Goal: Transaction & Acquisition: Purchase product/service

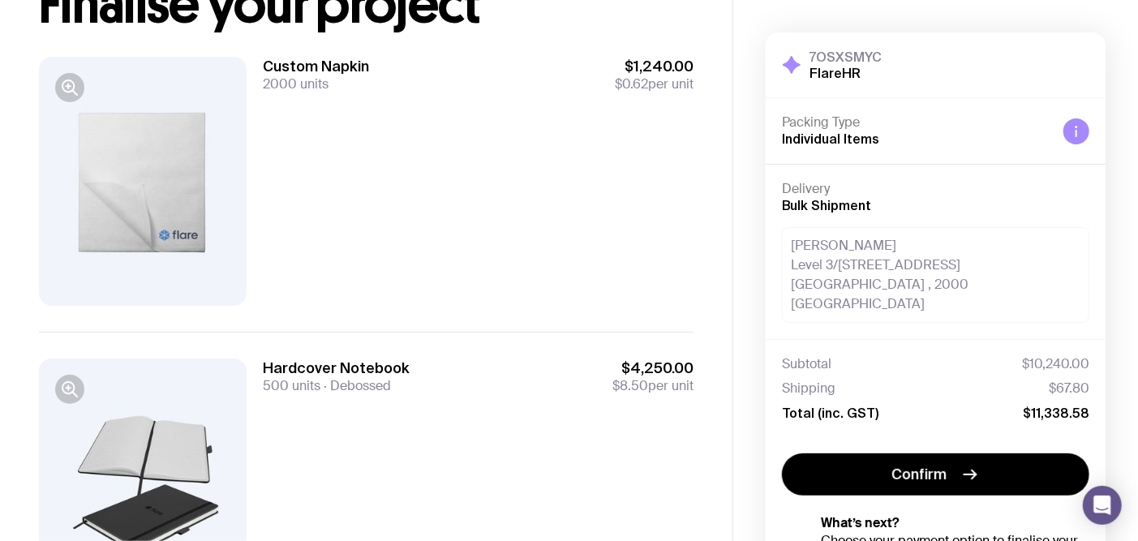
scroll to position [101, 0]
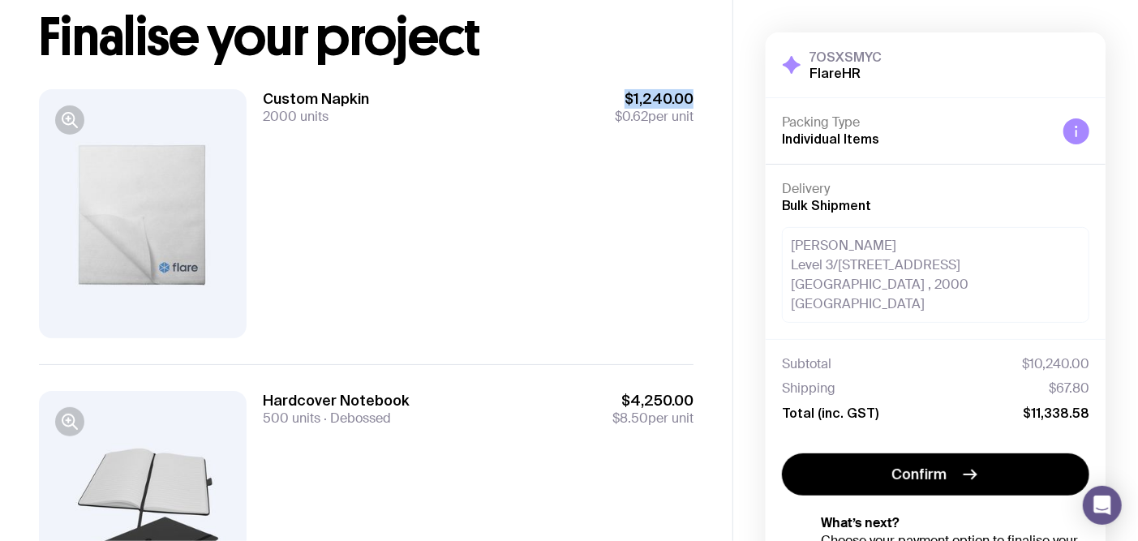
drag, startPoint x: 629, startPoint y: 101, endPoint x: 690, endPoint y: 101, distance: 60.8
click at [690, 101] on span "$1,240.00" at bounding box center [654, 98] width 79 height 19
copy span "$1,240.00"
drag, startPoint x: 624, startPoint y: 398, endPoint x: 694, endPoint y: 404, distance: 70.1
click at [694, 404] on div "Copy Link Finalise your project Custom Napkin 2000 units $1,240.00 $0.62 per un…" at bounding box center [366, 433] width 733 height 1069
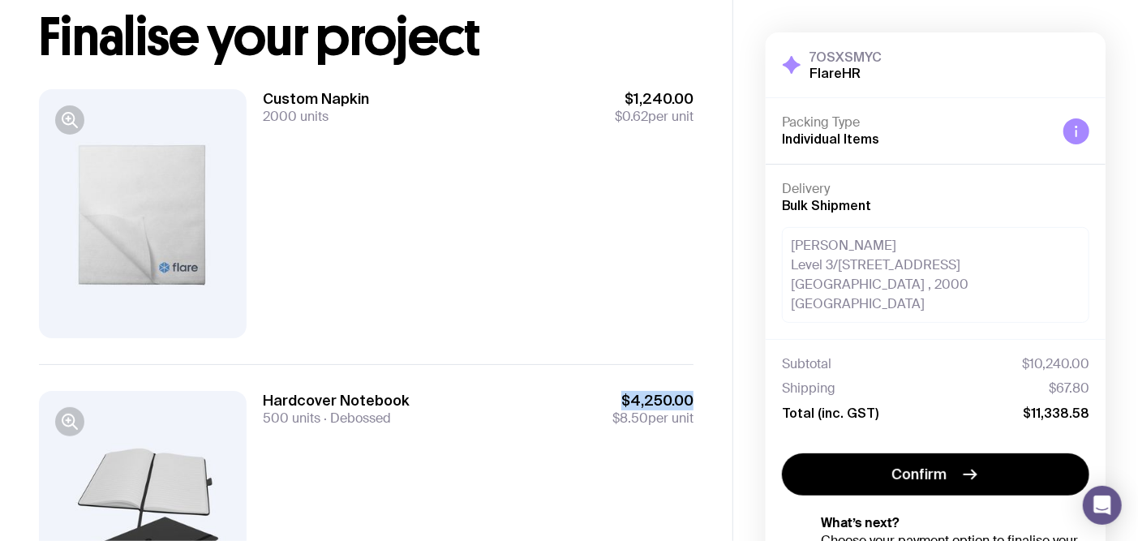
copy span "$4,250.00"
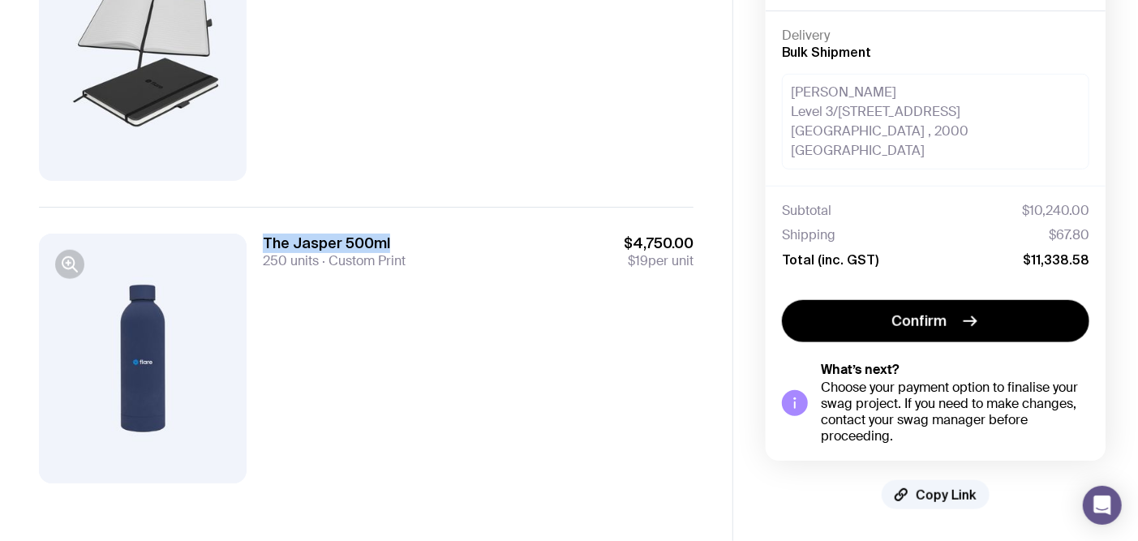
drag, startPoint x: 266, startPoint y: 240, endPoint x: 385, endPoint y: 241, distance: 119.3
click at [385, 241] on h3 "The Jasper 500ml" at bounding box center [334, 243] width 143 height 19
copy h3 "The Jasper 500ml"
drag, startPoint x: 624, startPoint y: 242, endPoint x: 698, endPoint y: 240, distance: 73.8
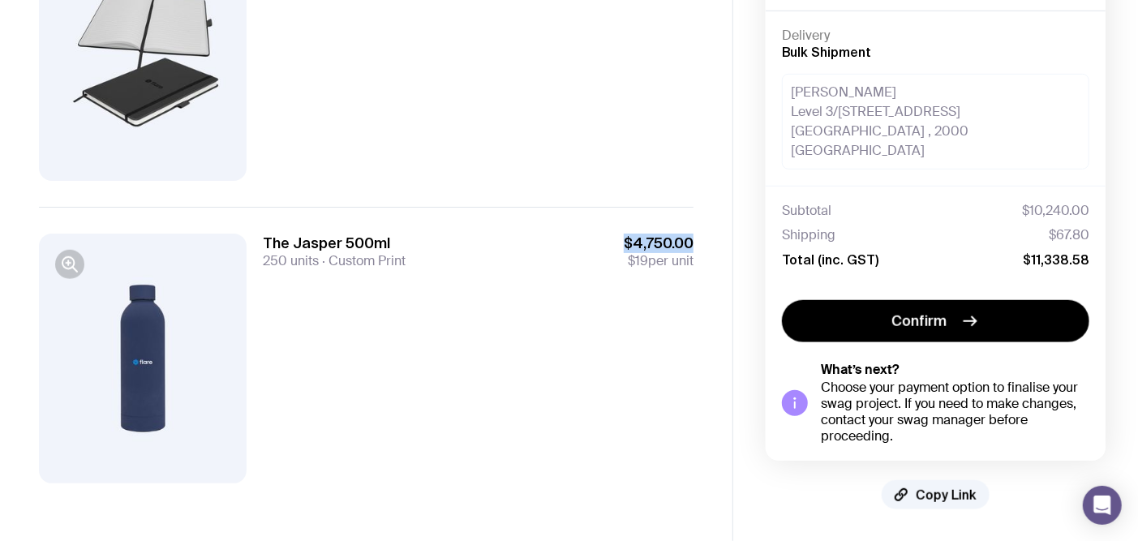
copy span "$4,750.00"
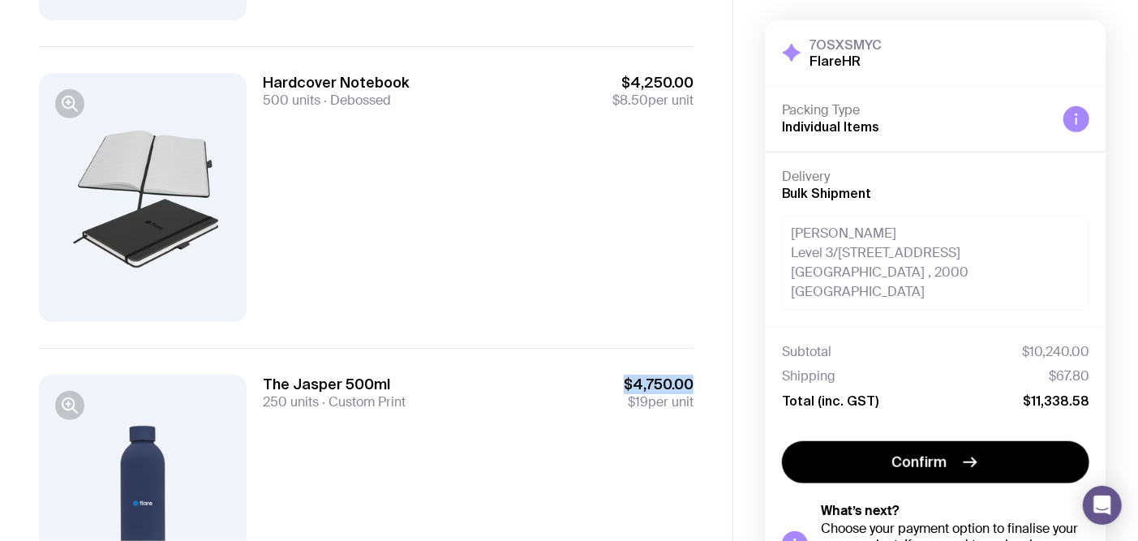
scroll to position [357, 0]
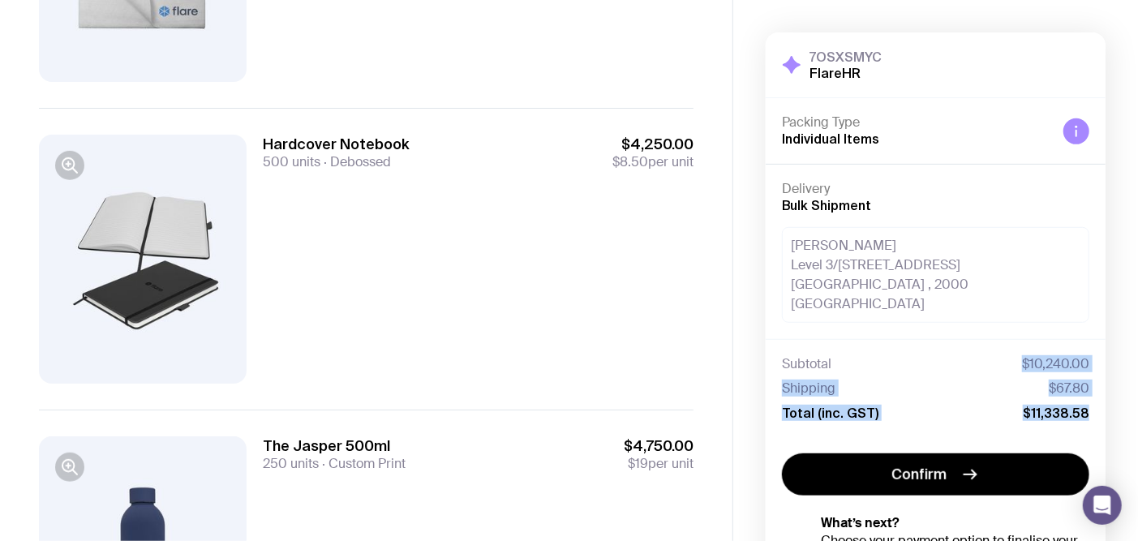
drag, startPoint x: 1023, startPoint y: 343, endPoint x: 1101, endPoint y: 394, distance: 93.2
click at [1025, 394] on div "Subtotal $10,240.00 Shipping $67.80 Total (inc. GST) $11,338.58" at bounding box center [936, 388] width 340 height 98
click at [965, 380] on div "Subtotal $10,240.00 Shipping $67.80 Total (inc. GST) $11,338.58" at bounding box center [935, 388] width 307 height 65
drag, startPoint x: 784, startPoint y: 342, endPoint x: 1095, endPoint y: 391, distance: 314.5
click at [1025, 391] on div "Subtotal $10,240.00 Shipping $67.80 Total (inc. GST) $11,338.58" at bounding box center [936, 388] width 340 height 98
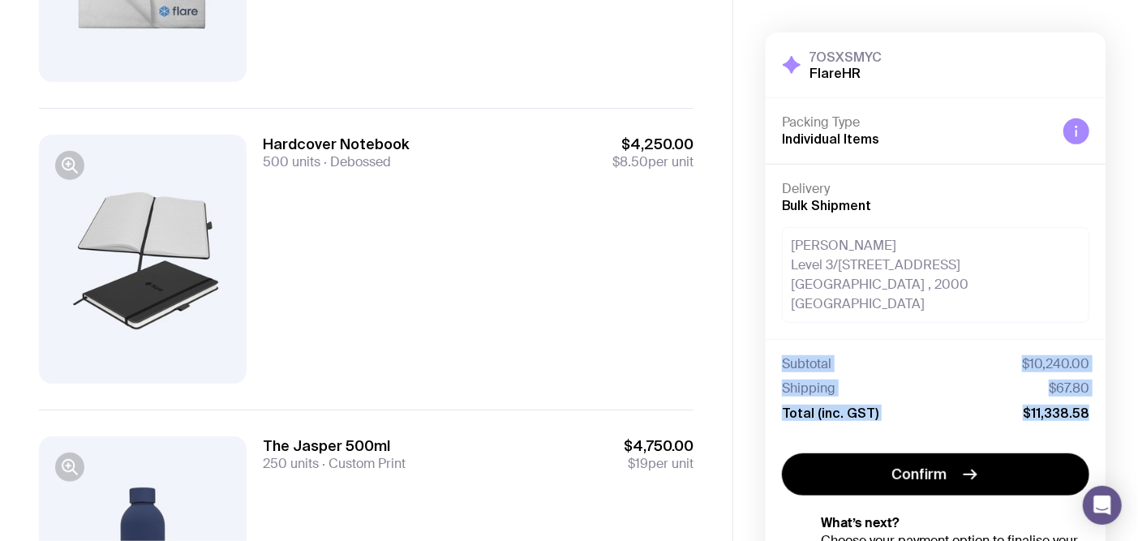
copy div "Subtotal $10,240.00 Shipping $67.80 Total (inc. GST) $11,338.58"
